Goal: Information Seeking & Learning: Learn about a topic

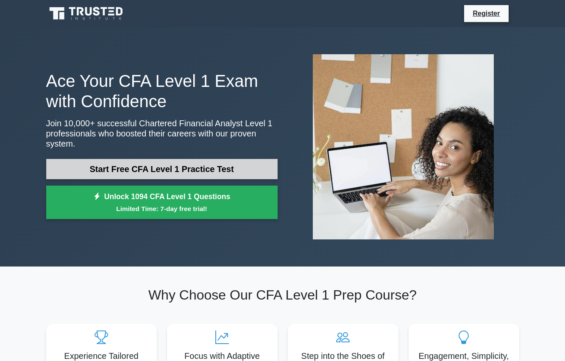
click at [211, 162] on link "Start Free CFA Level 1 Practice Test" at bounding box center [161, 169] width 231 height 20
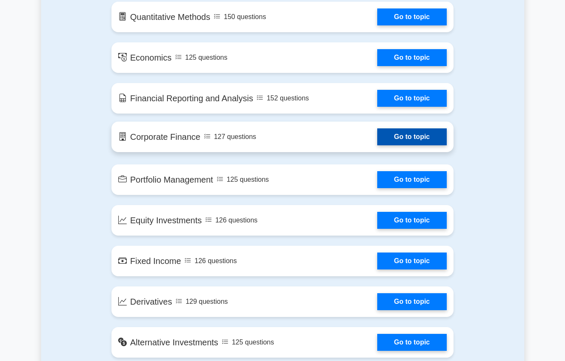
scroll to position [515, 0]
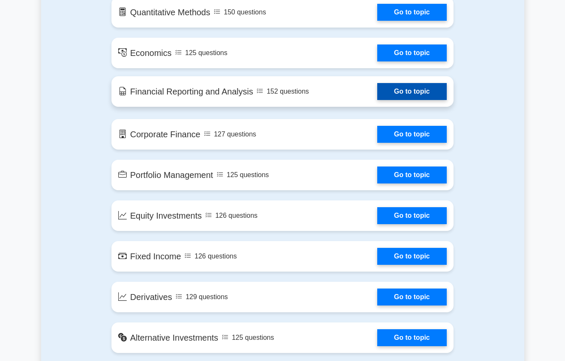
click at [407, 91] on link "Go to topic" at bounding box center [411, 91] width 69 height 17
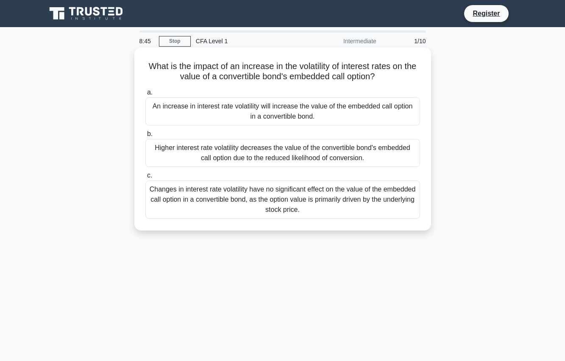
click at [319, 149] on div "Higher interest rate volatility decreases the value of the convertible bond's e…" at bounding box center [282, 153] width 274 height 28
click at [145, 137] on input "b. Higher interest rate volatility decreases the value of the convertible bond'…" at bounding box center [145, 134] width 0 height 6
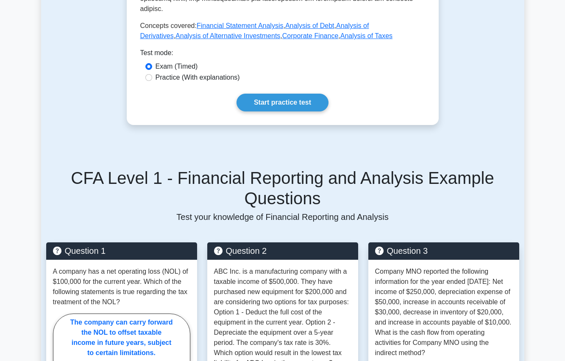
scroll to position [463, 0]
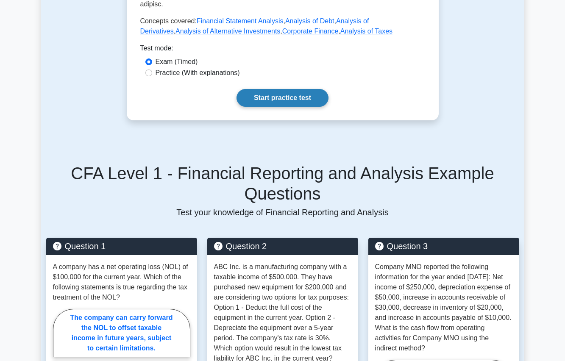
click at [293, 89] on link "Start practice test" at bounding box center [282, 98] width 92 height 18
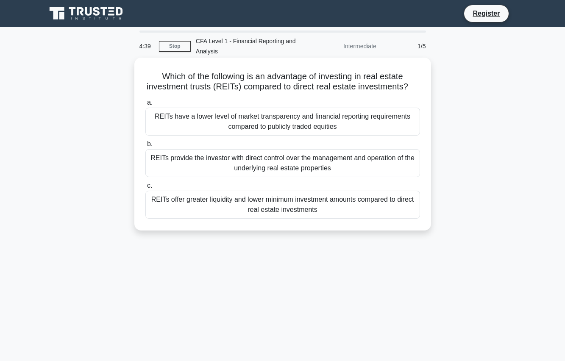
click at [365, 205] on div "REITs offer greater liquidity and lower minimum investment amounts compared to …" at bounding box center [282, 205] width 274 height 28
click at [145, 188] on input "c. REITs offer greater liquidity and lower minimum investment amounts compared …" at bounding box center [145, 186] width 0 height 6
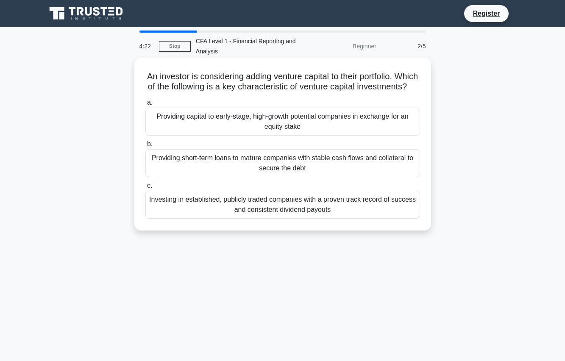
click at [314, 128] on div "Providing capital to early-stage, high-growth potential companies in exchange f…" at bounding box center [282, 122] width 274 height 28
click at [145, 105] on input "a. Providing capital to early-stage, high-growth potential companies in exchang…" at bounding box center [145, 103] width 0 height 6
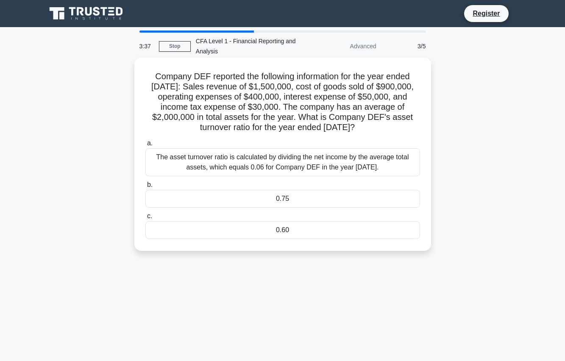
click at [340, 191] on div "0.75" at bounding box center [282, 199] width 274 height 18
click at [145, 188] on input "b. 0.75" at bounding box center [145, 185] width 0 height 6
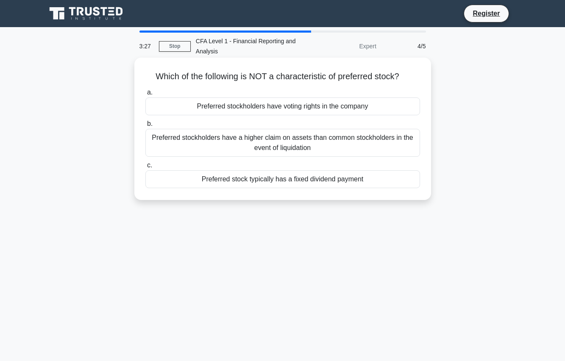
click at [302, 107] on div "Preferred stockholders have voting rights in the company" at bounding box center [282, 106] width 274 height 18
click at [145, 95] on input "a. Preferred stockholders have voting rights in the company" at bounding box center [145, 93] width 0 height 6
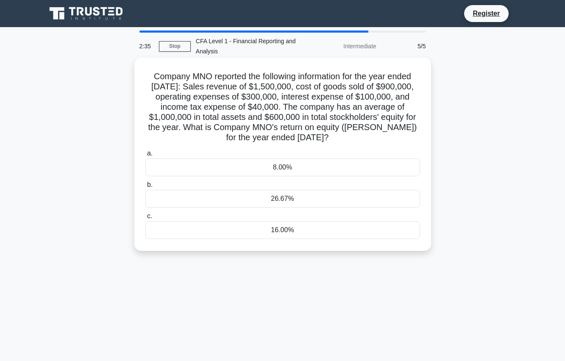
click at [327, 191] on div "26.67%" at bounding box center [282, 199] width 274 height 18
click at [145, 188] on input "b. 26.67%" at bounding box center [145, 185] width 0 height 6
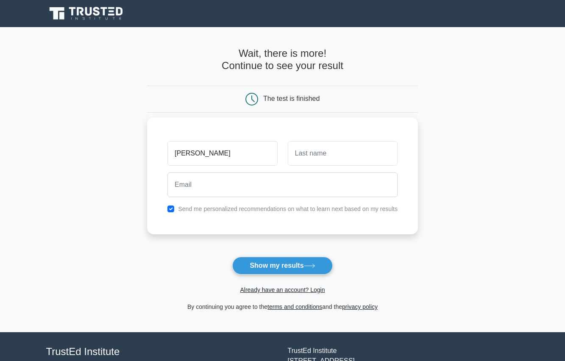
type input "[PERSON_NAME]"
type input "Purba"
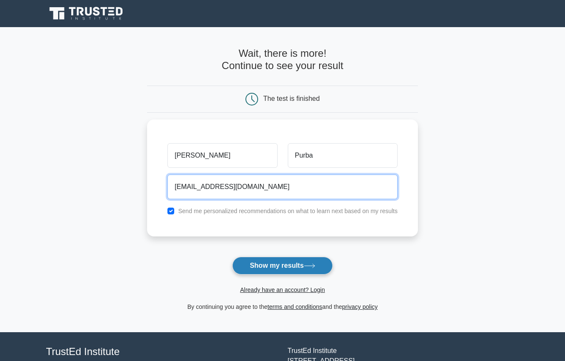
type input "[EMAIL_ADDRESS][DOMAIN_NAME]"
click at [267, 268] on button "Show my results" at bounding box center [282, 266] width 100 height 18
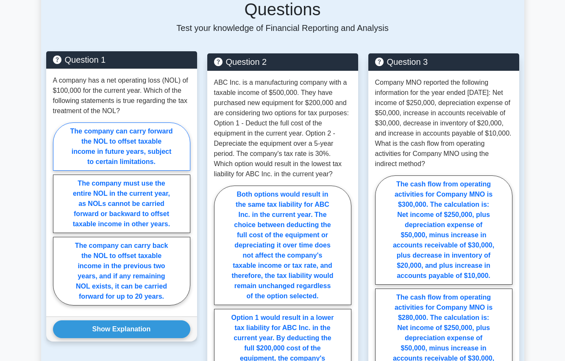
scroll to position [649, 0]
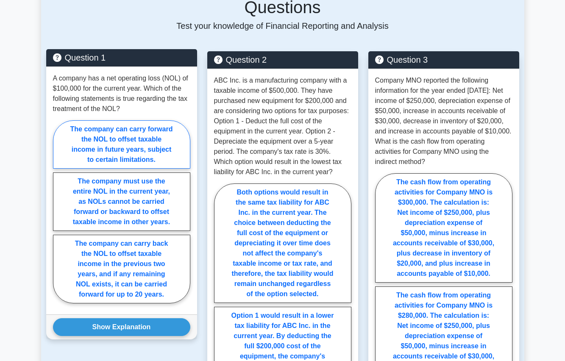
click at [147, 128] on label "The company can carry forward the NOL to offset taxable income in future years,…" at bounding box center [121, 144] width 137 height 48
click at [58, 211] on input "The company can carry forward the NOL to offset taxable income in future years,…" at bounding box center [56, 214] width 6 height 6
radio input "true"
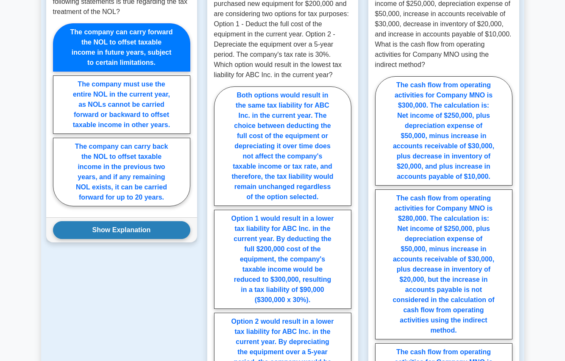
scroll to position [761, 0]
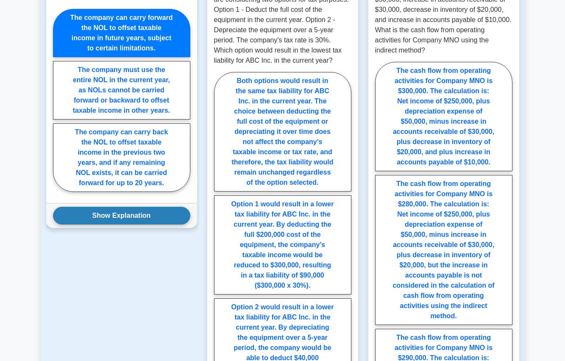
click at [144, 207] on button "Show Explanation" at bounding box center [121, 216] width 137 height 18
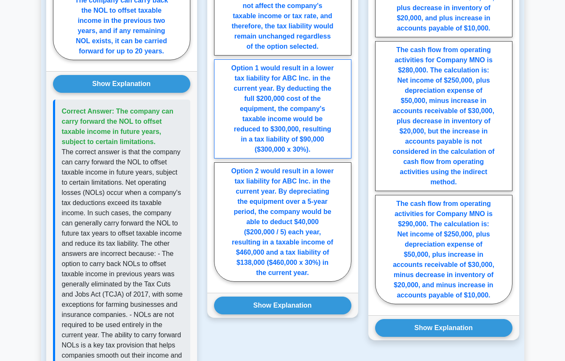
scroll to position [896, 0]
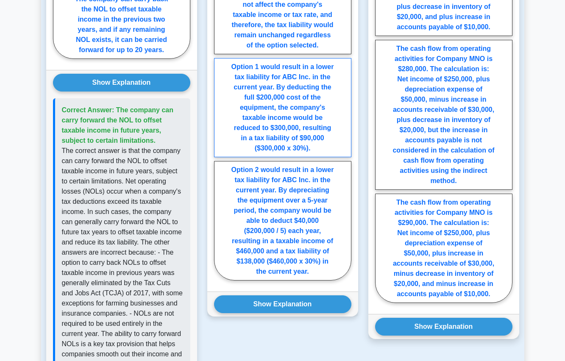
click at [285, 88] on label "Option 1 would result in a lower tax liability for ABC Inc. in the current year…" at bounding box center [282, 107] width 137 height 99
click at [219, 107] on input "Option 1 would result in a lower tax liability for ABC Inc. in the current year…" at bounding box center [217, 110] width 6 height 6
radio input "true"
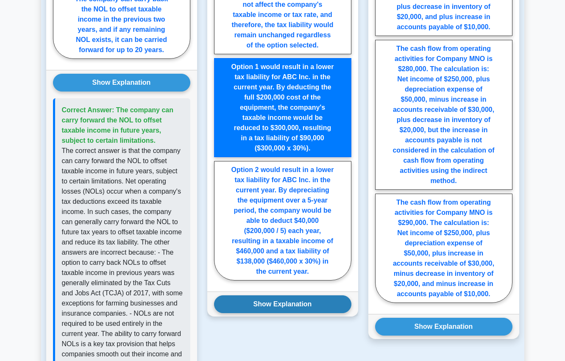
click at [296, 295] on button "Show Explanation" at bounding box center [282, 304] width 137 height 18
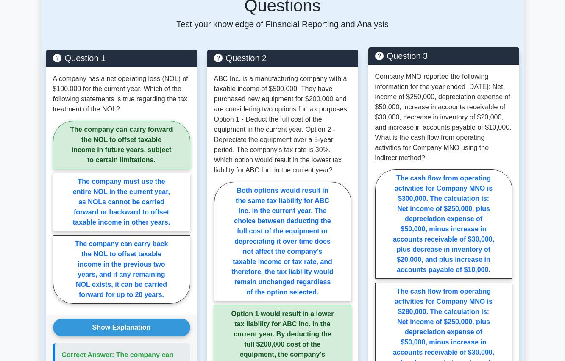
scroll to position [650, 0]
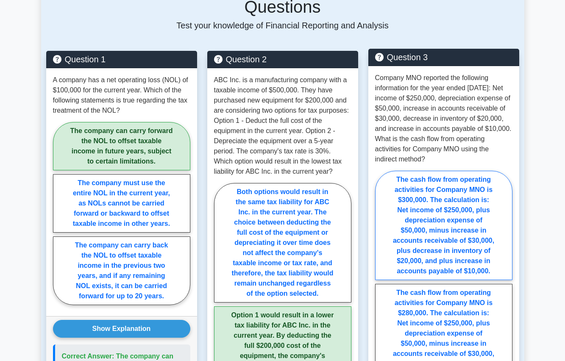
click at [440, 191] on label "The cash flow from operating activities for Company MNO is $300,000. The calcul…" at bounding box center [443, 225] width 137 height 109
click at [380, 358] on input "The cash flow from operating activities for Company MNO is $300,000. The calcul…" at bounding box center [378, 361] width 6 height 6
radio input "true"
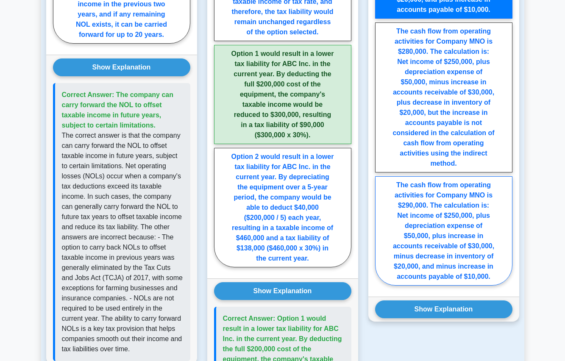
scroll to position [920, 0]
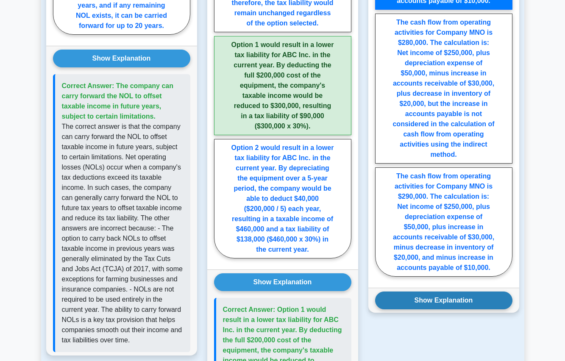
click at [456, 291] on button "Show Explanation" at bounding box center [443, 300] width 137 height 18
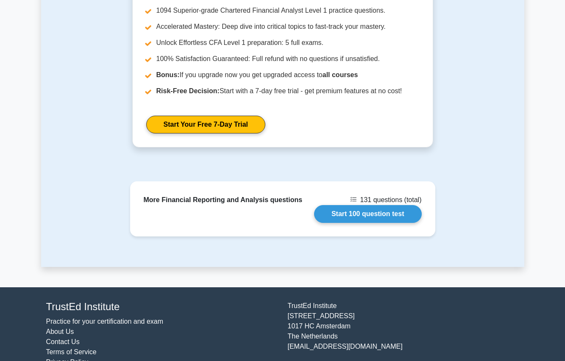
scroll to position [1669, 0]
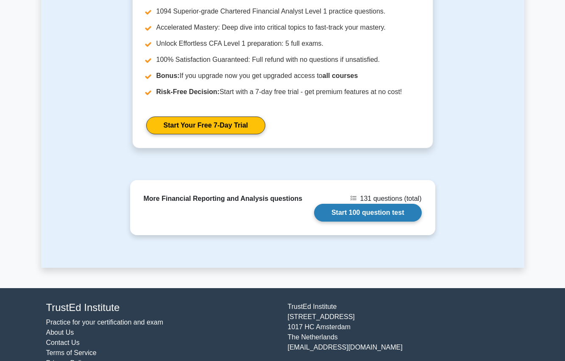
click at [360, 204] on link "Start 100 question test" at bounding box center [368, 213] width 108 height 18
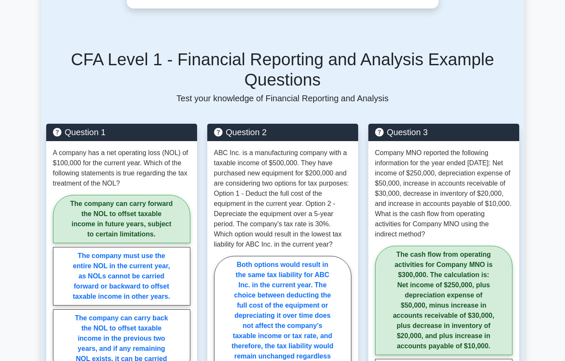
scroll to position [562, 0]
